Goal: Communication & Community: Answer question/provide support

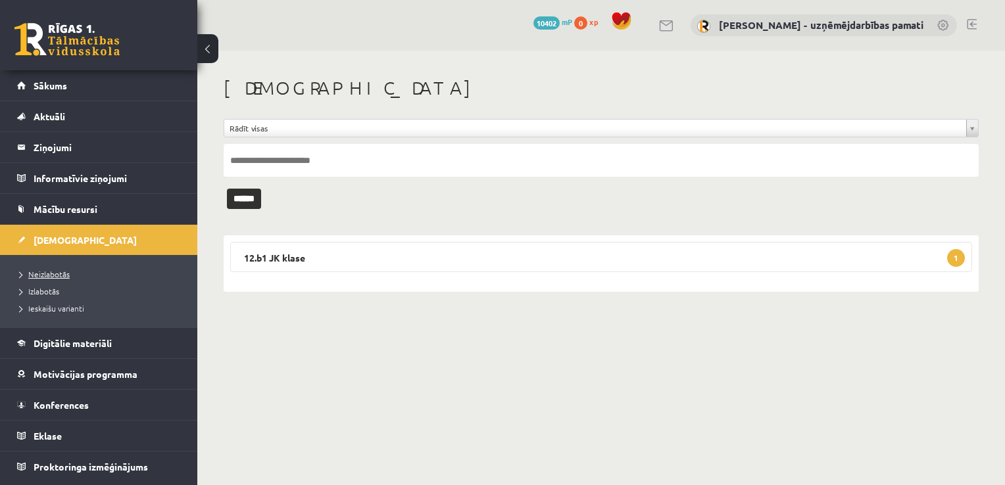
click at [74, 271] on link "Neizlabotās" at bounding box center [102, 274] width 164 height 12
click at [70, 393] on link "Konferences" at bounding box center [99, 405] width 164 height 30
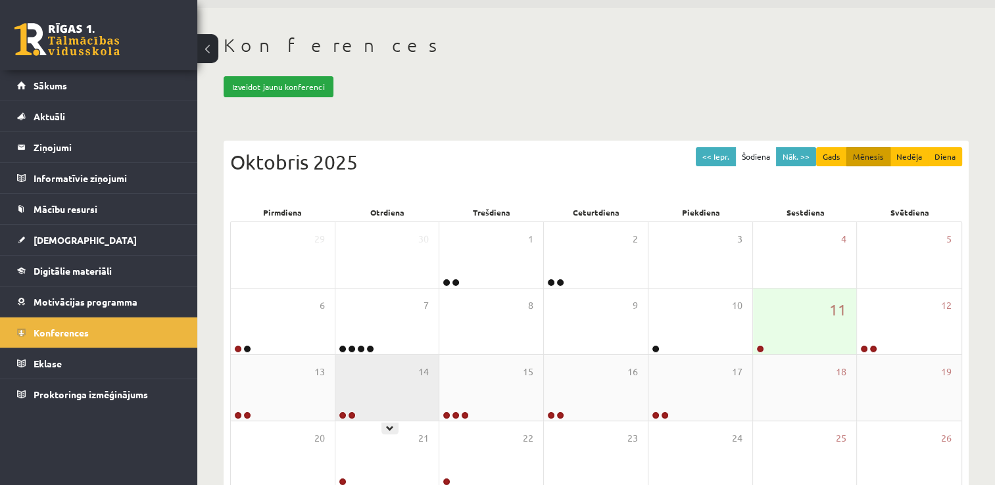
scroll to position [66, 0]
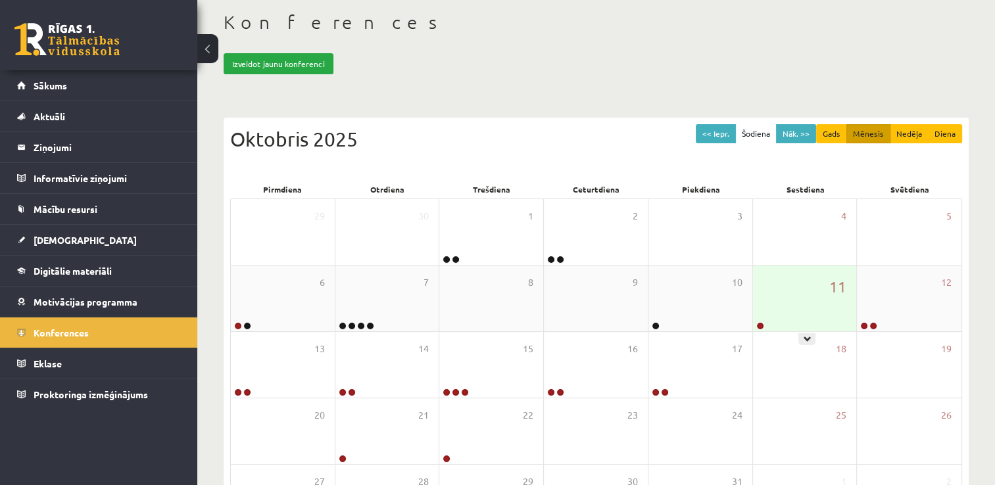
click at [763, 322] on div at bounding box center [759, 326] width 12 height 9
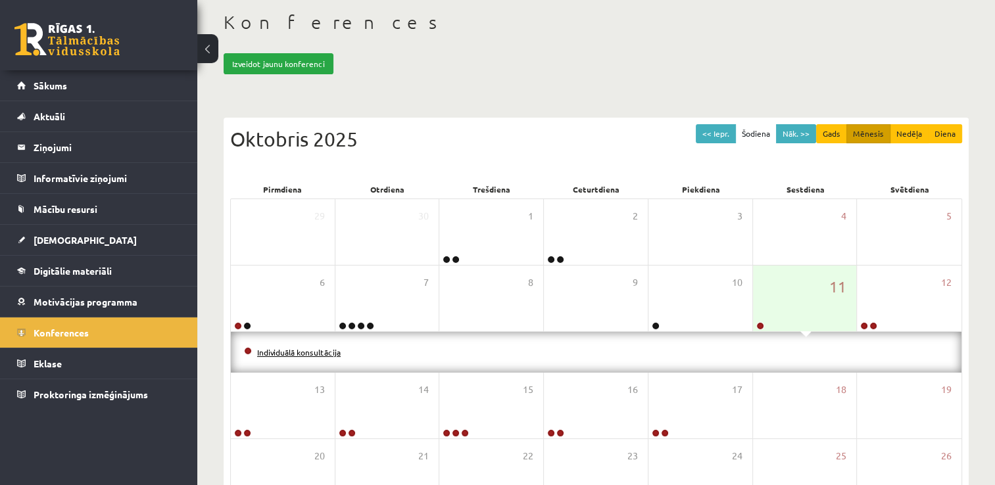
click at [313, 349] on link "Individuālā konsultācija" at bounding box center [299, 352] width 84 height 11
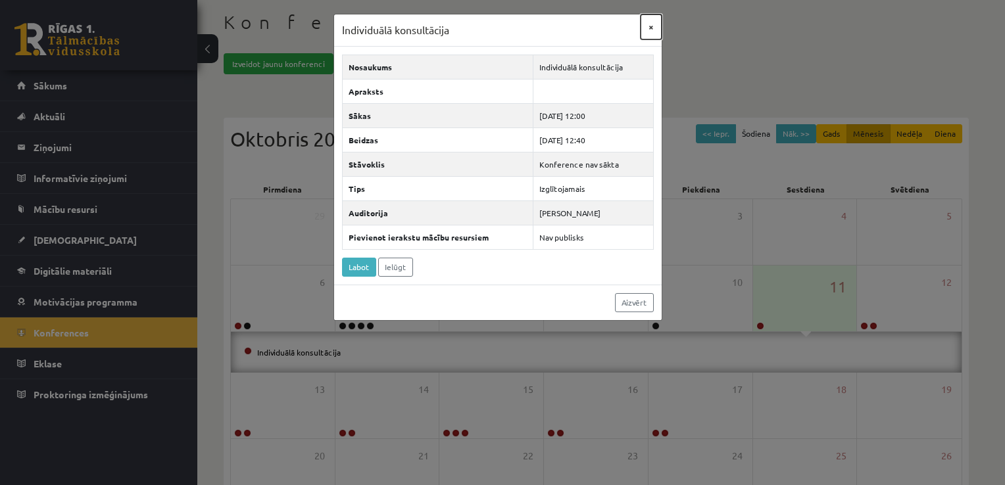
click at [650, 22] on button "×" at bounding box center [651, 26] width 21 height 25
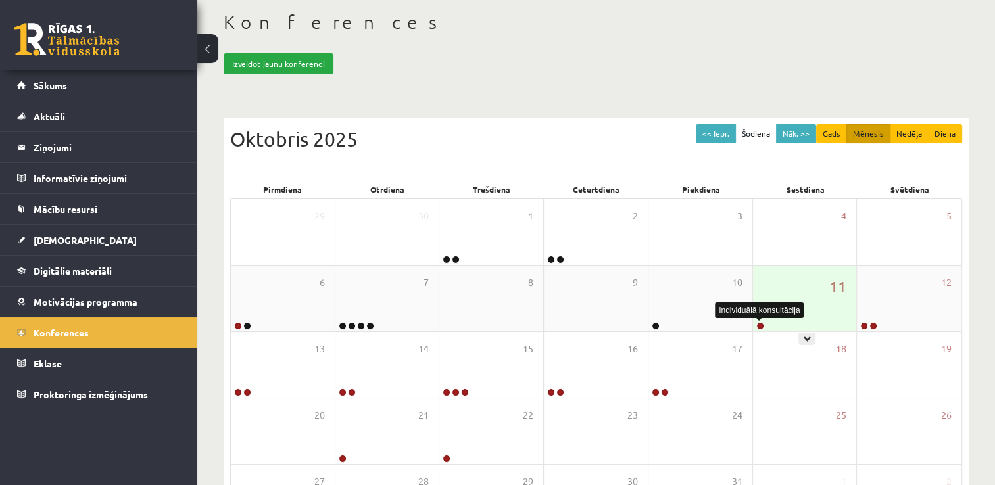
click at [756, 327] on link at bounding box center [760, 326] width 8 height 8
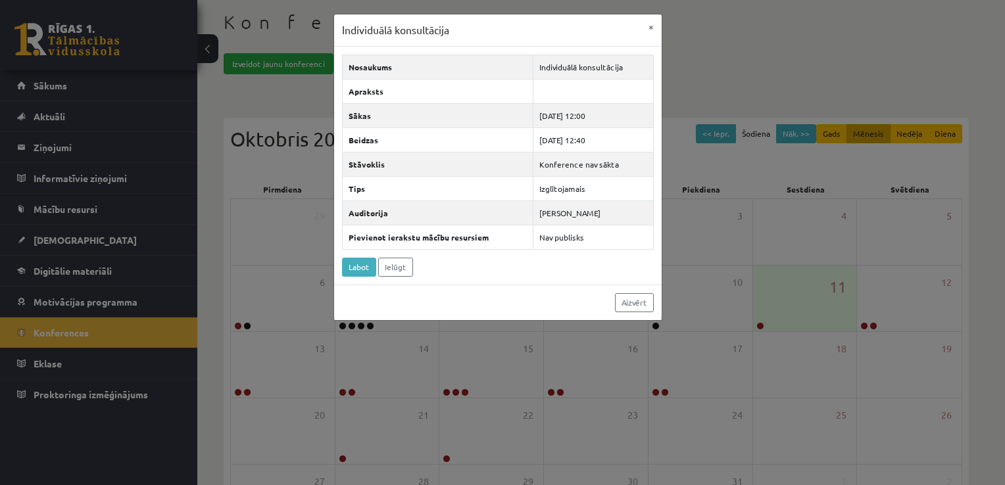
click at [460, 264] on div "Nosaukums Individuālā konsultācija Apraksts Sākas 2025-10-11 12:00 Beidzas 2025…" at bounding box center [497, 166] width 327 height 238
click at [648, 28] on button "×" at bounding box center [651, 26] width 21 height 25
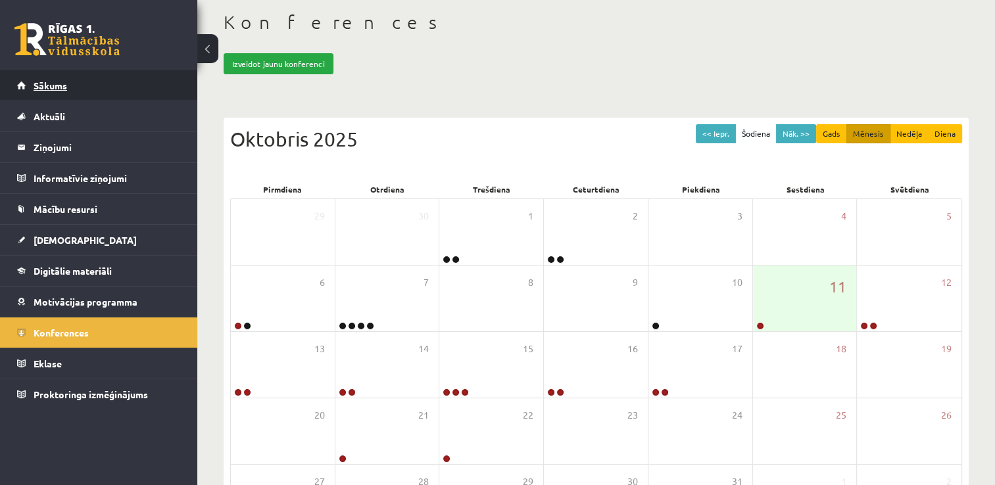
click at [114, 85] on link "Sākums" at bounding box center [99, 85] width 164 height 30
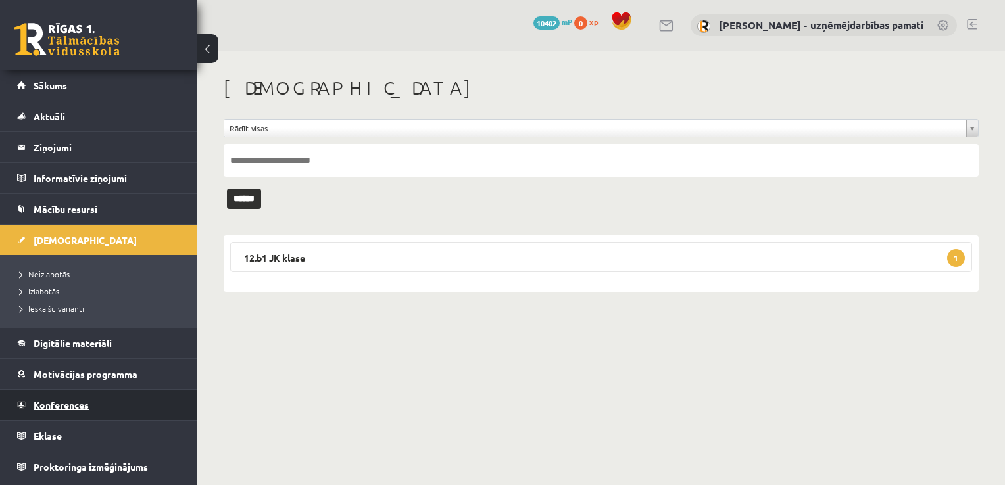
click at [53, 404] on span "Konferences" at bounding box center [61, 405] width 55 height 12
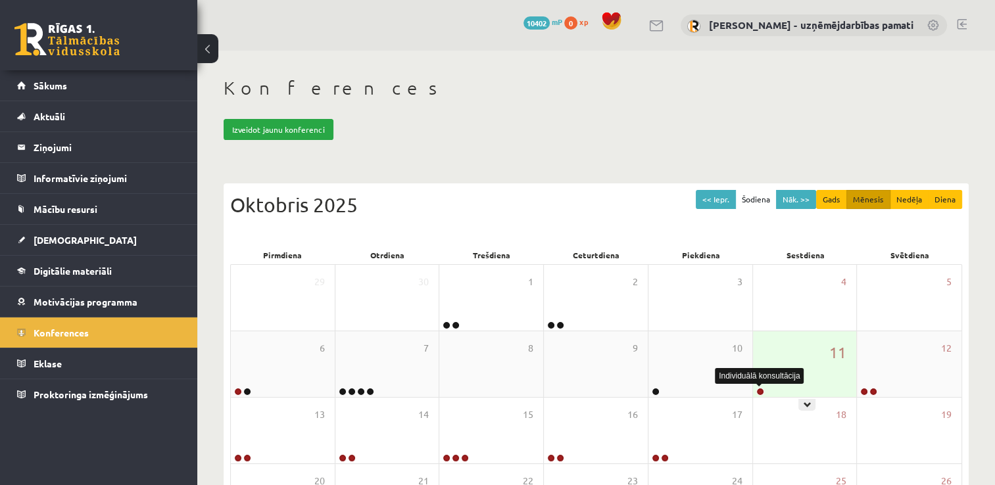
click at [761, 392] on link at bounding box center [760, 392] width 8 height 8
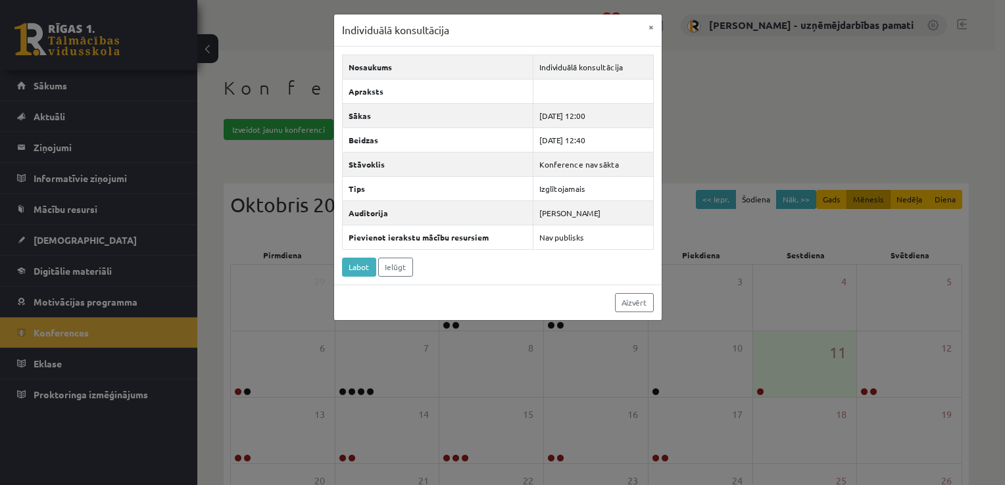
click at [454, 267] on div "Nosaukums Individuālā konsultācija Apraksts Sākas 2025-10-11 12:00 Beidzas 2025…" at bounding box center [497, 166] width 327 height 238
click at [458, 269] on div "Nosaukums Individuālā konsultācija Apraksts Sākas [DATE] 12:00 Beidzas [DATE] 1…" at bounding box center [497, 166] width 327 height 238
click at [650, 25] on button "×" at bounding box center [651, 26] width 21 height 25
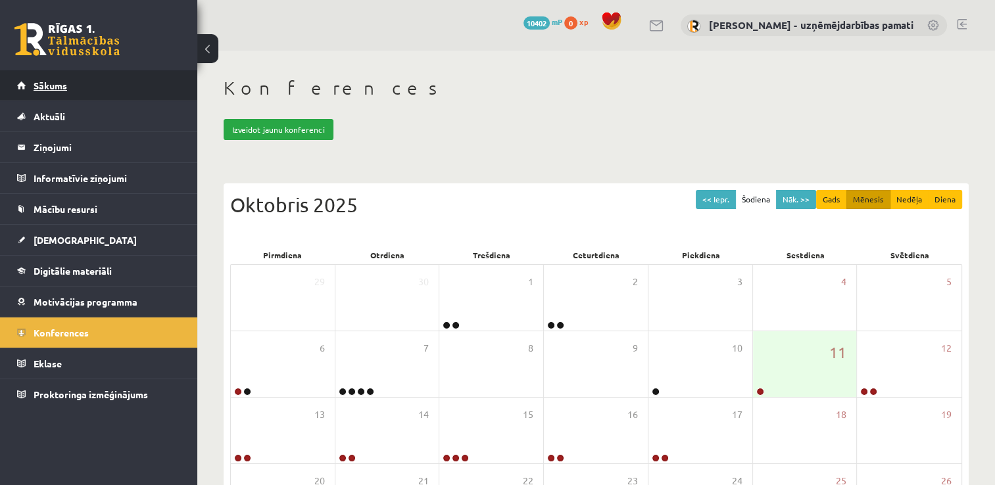
click at [64, 81] on span "Sākums" at bounding box center [51, 86] width 34 height 12
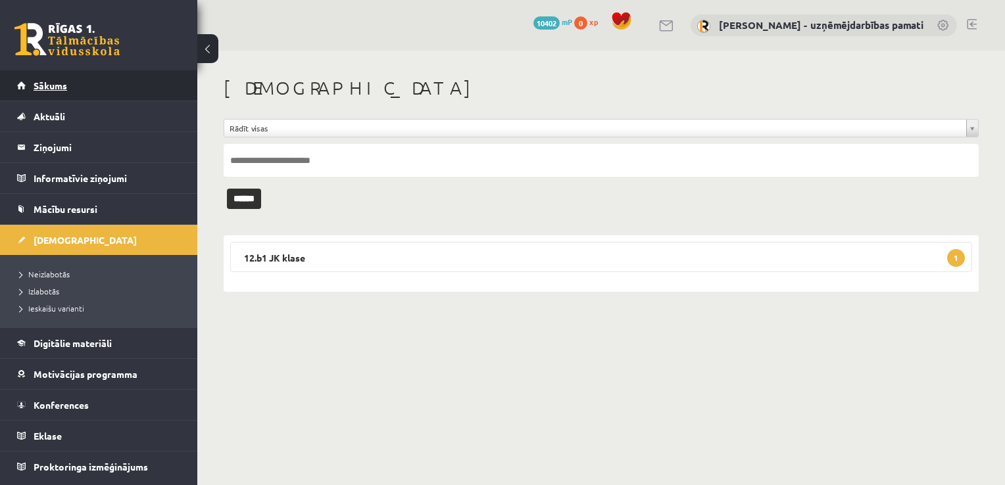
click at [71, 83] on link "Sākums" at bounding box center [99, 85] width 164 height 30
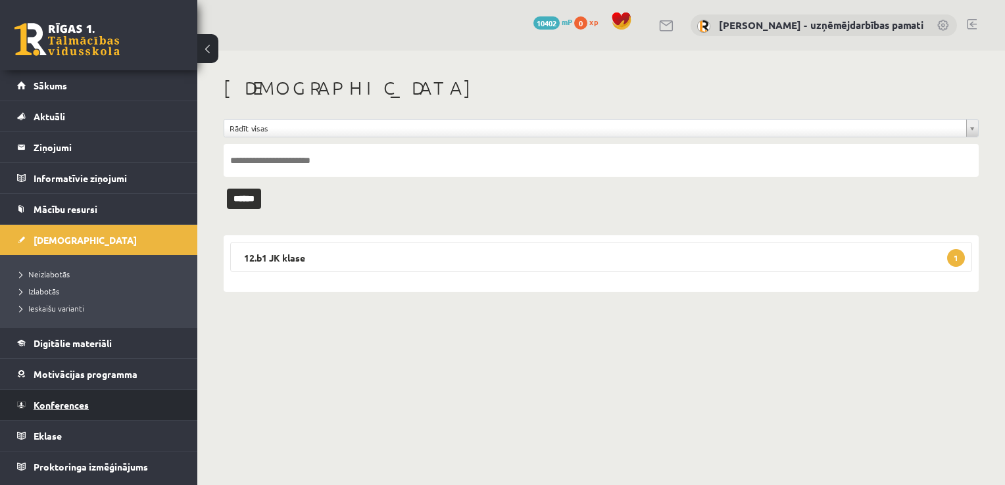
click at [89, 406] on link "Konferences" at bounding box center [99, 405] width 164 height 30
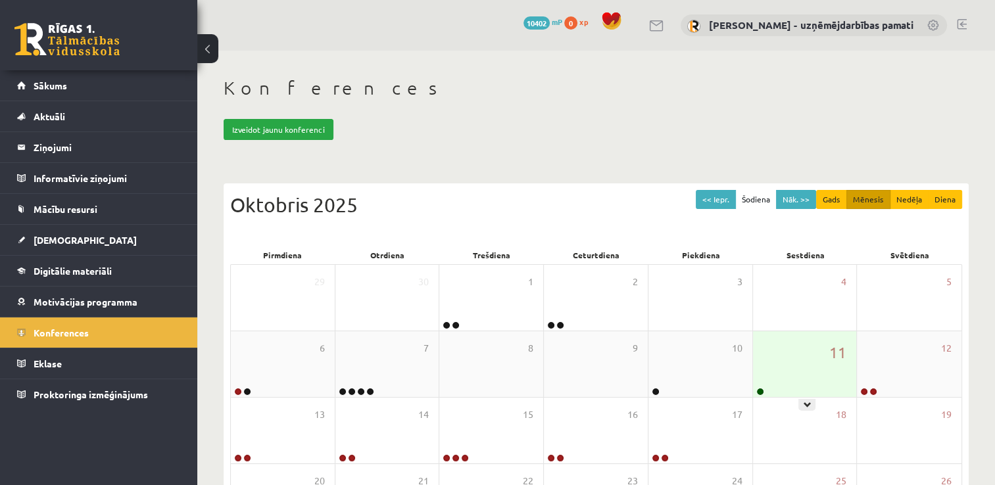
click at [755, 388] on div at bounding box center [759, 392] width 12 height 9
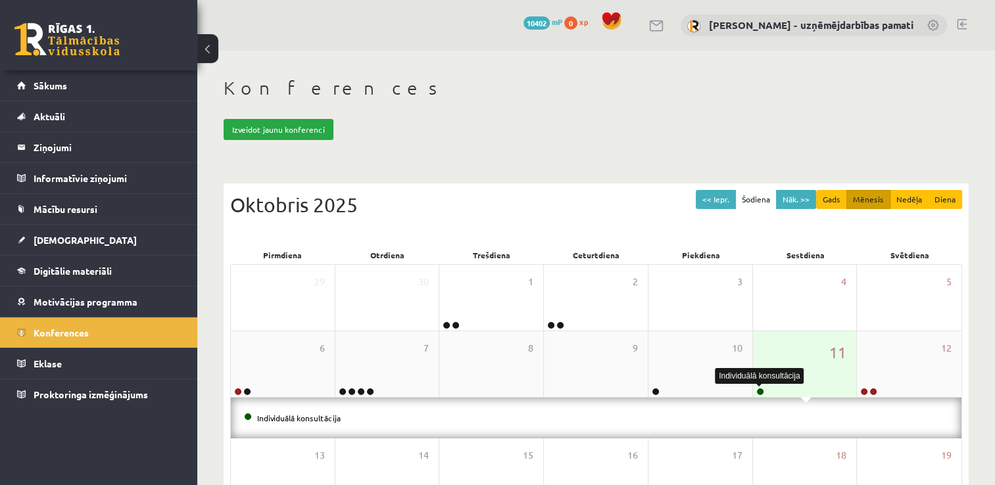
click at [762, 390] on link at bounding box center [760, 392] width 8 height 8
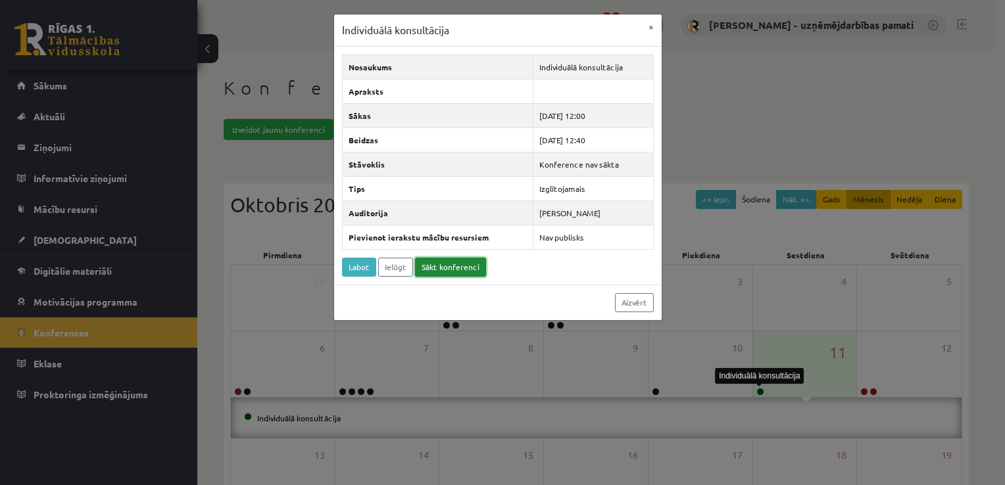
click at [449, 262] on link "Sākt konferenci" at bounding box center [450, 267] width 71 height 19
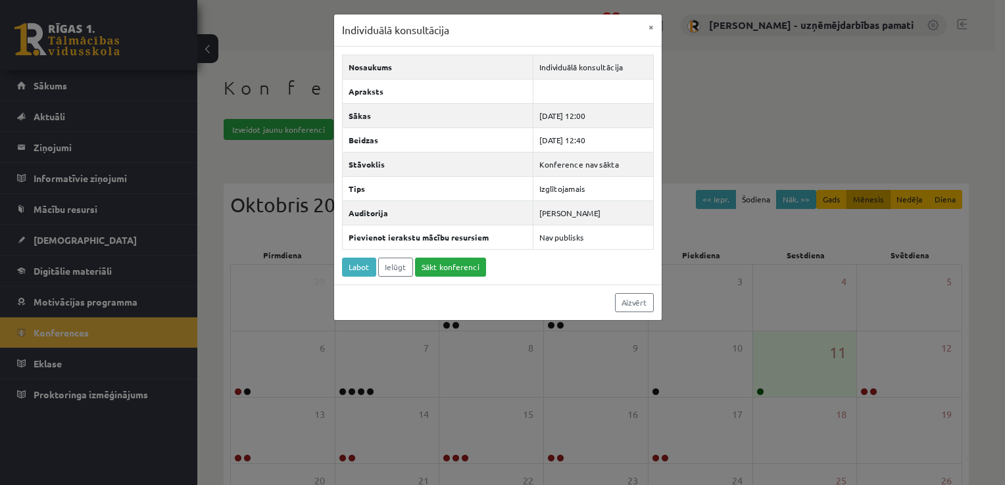
click at [72, 239] on div "Individuālā konsultācija × Nosaukums Individuālā konsultācija Apraksts Sākas 20…" at bounding box center [502, 242] width 1005 height 485
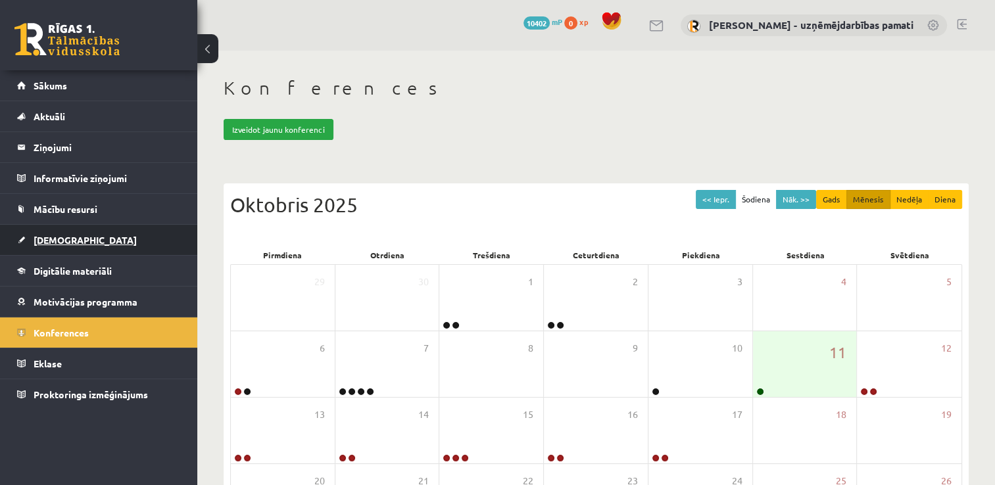
click at [72, 239] on span "[DEMOGRAPHIC_DATA]" at bounding box center [85, 240] width 103 height 12
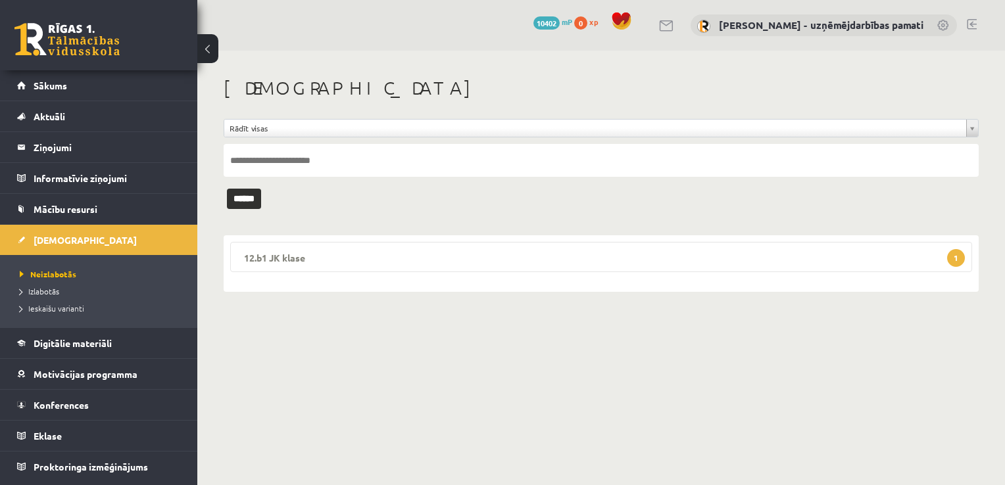
click at [308, 260] on legend "12.b1 JK klase 1" at bounding box center [601, 257] width 742 height 30
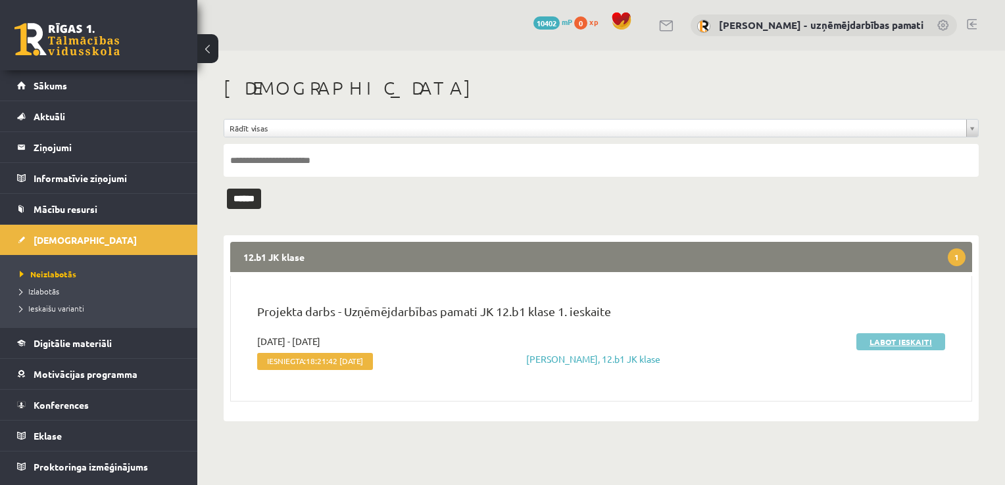
click at [881, 340] on link "Labot ieskaiti" at bounding box center [900, 341] width 89 height 17
